Goal: Task Accomplishment & Management: Use online tool/utility

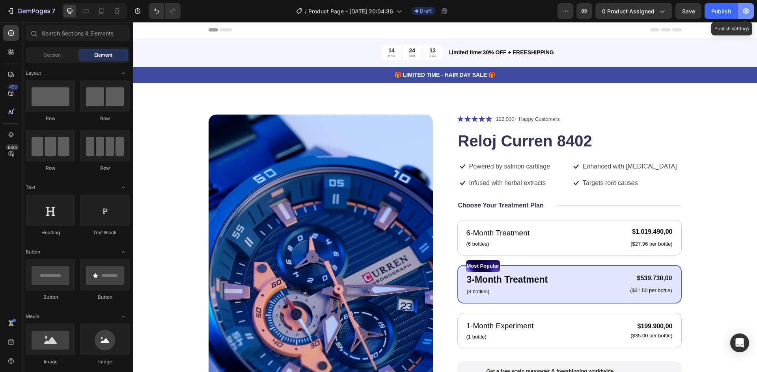
click at [742, 11] on icon "button" at bounding box center [746, 11] width 8 height 8
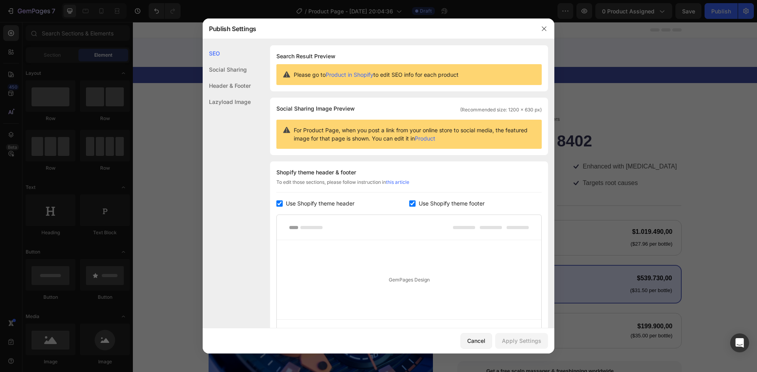
click at [288, 205] on span "Use Shopify theme header" at bounding box center [320, 203] width 69 height 9
checkbox input "false"
click at [409, 202] on input "checkbox" at bounding box center [412, 204] width 6 height 6
checkbox input "false"
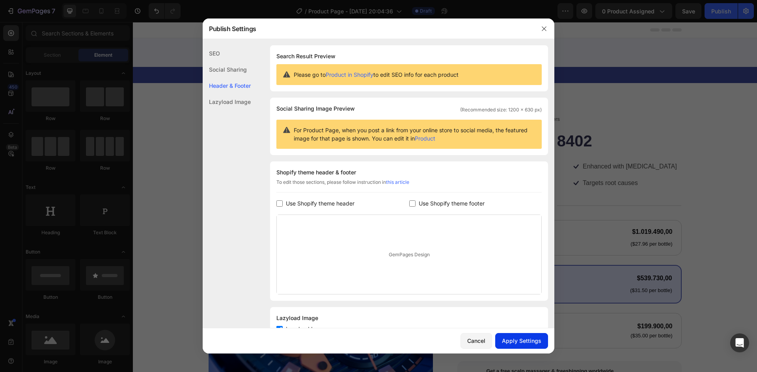
click at [515, 344] on div "Apply Settings" at bounding box center [521, 341] width 39 height 8
click at [544, 32] on button "button" at bounding box center [544, 28] width 13 height 13
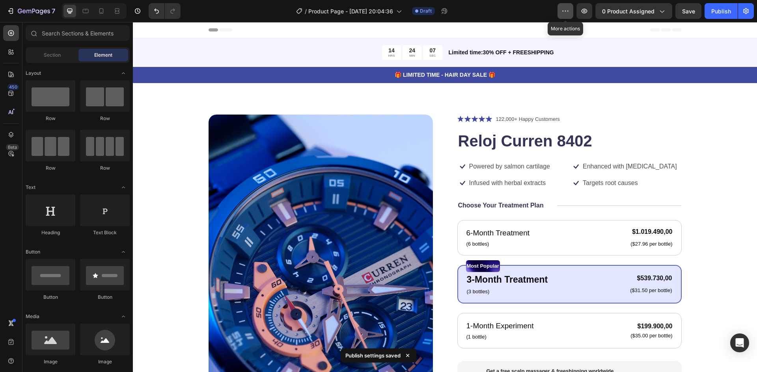
click at [560, 13] on button "button" at bounding box center [565, 11] width 16 height 16
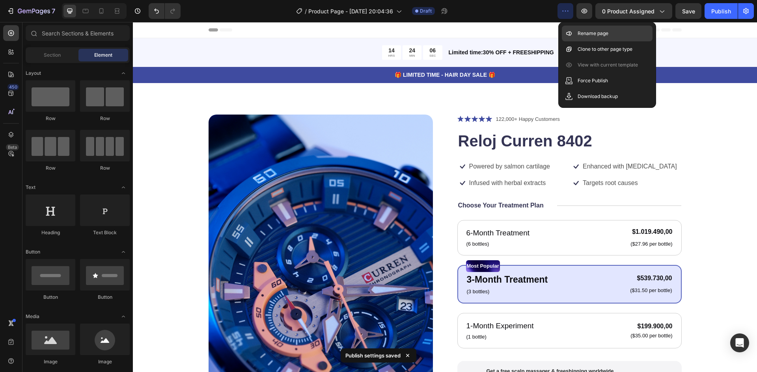
click at [583, 32] on p "Rename page" at bounding box center [592, 34] width 31 height 8
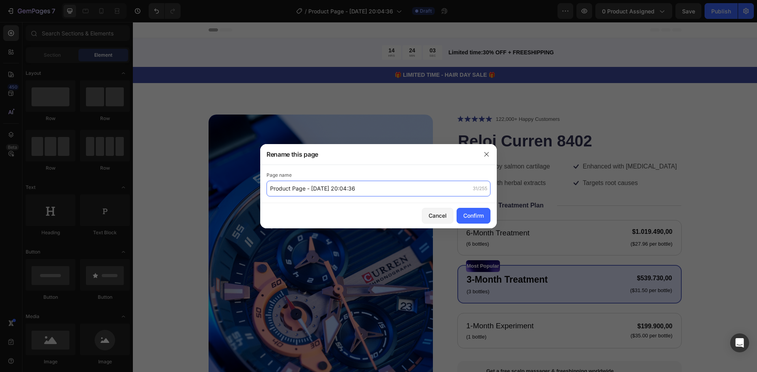
click at [341, 196] on input "Product Page - [DATE] 20:04:36" at bounding box center [378, 189] width 224 height 16
paste input "estanina 4d Heavy Full 100 Original"
type input "Pestanina 4d Heavy Full 100 Original"
click at [482, 218] on div "Confirm" at bounding box center [473, 216] width 20 height 8
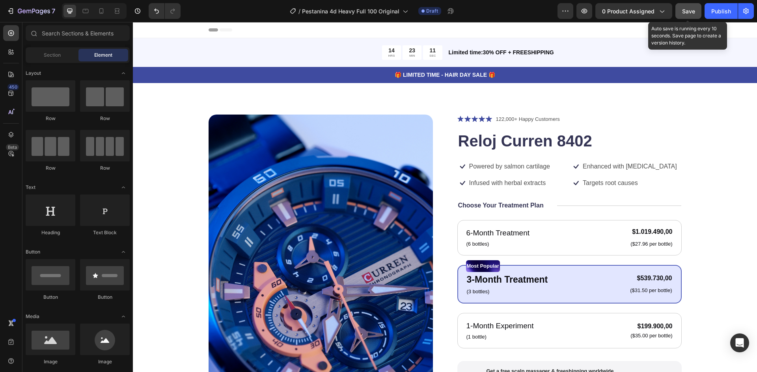
click at [691, 11] on span "Save" at bounding box center [688, 11] width 13 height 7
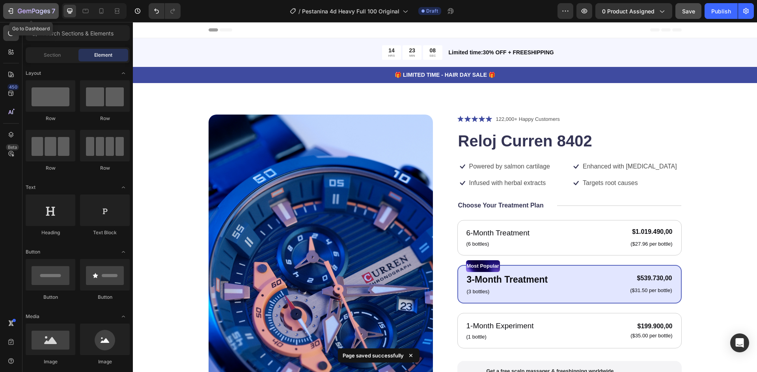
click at [24, 7] on div "7" at bounding box center [36, 10] width 37 height 9
